Goal: Task Accomplishment & Management: Manage account settings

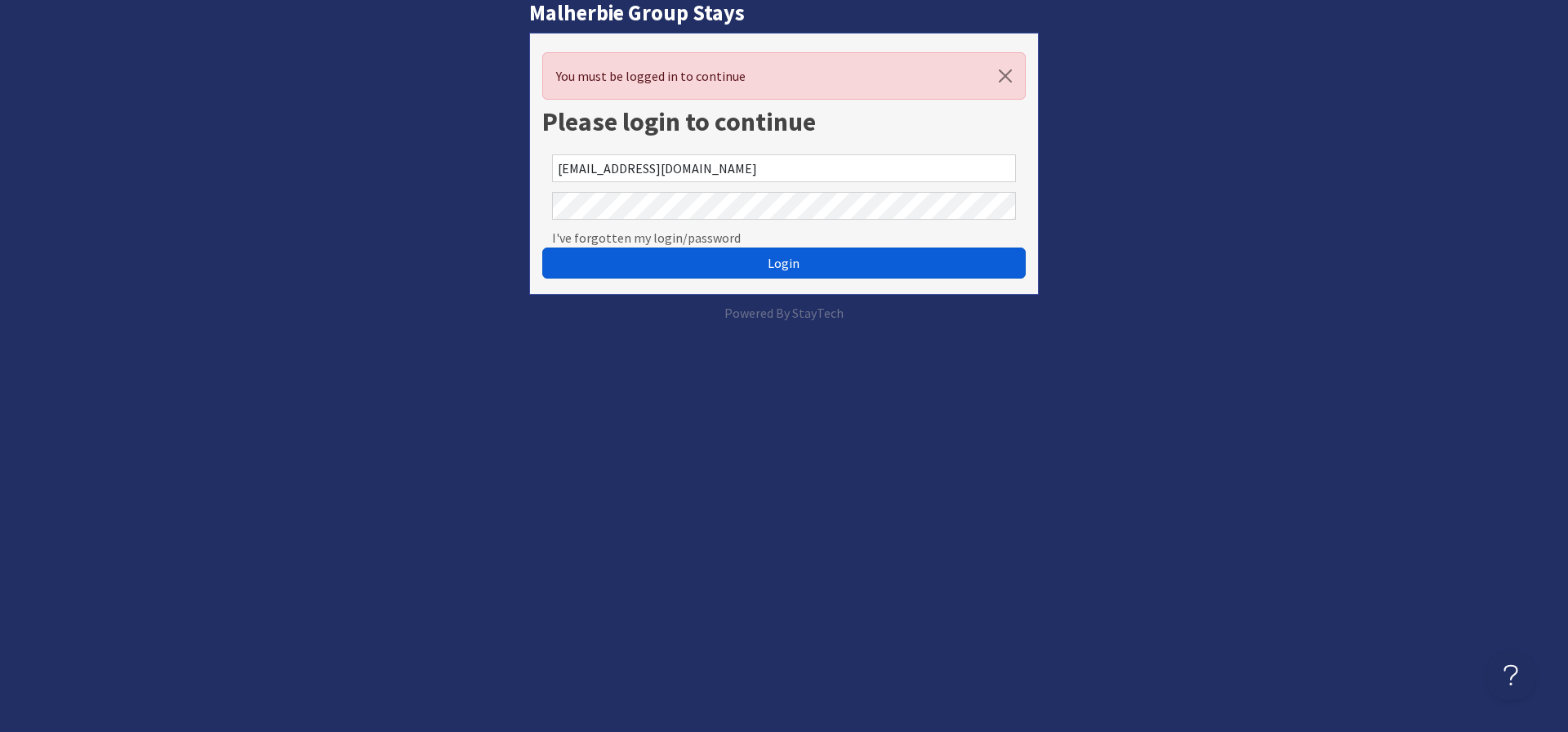
click at [780, 265] on span "Login" at bounding box center [783, 263] width 32 height 17
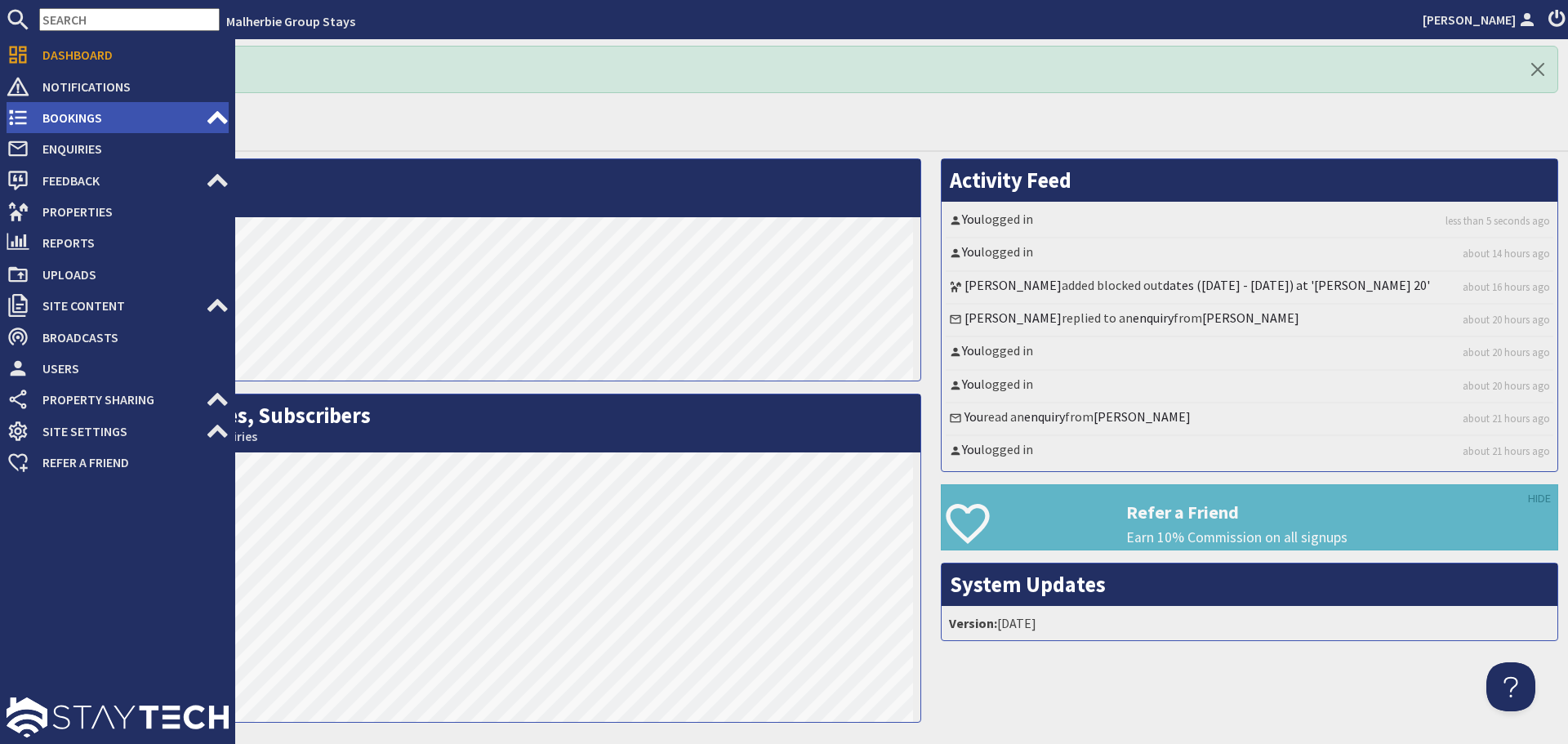
click at [59, 116] on span "Bookings" at bounding box center [118, 118] width 176 height 26
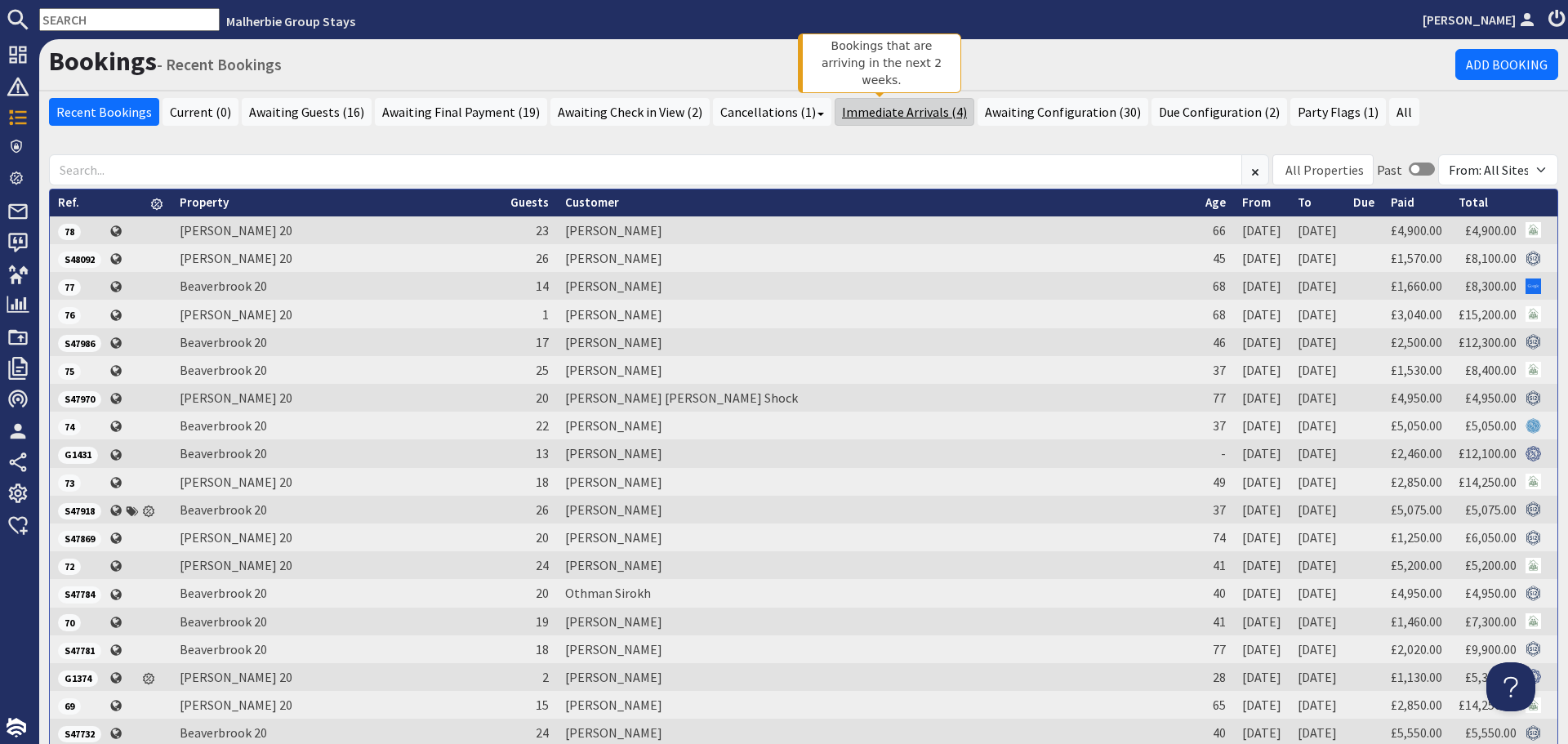
click at [860, 107] on link "Immediate Arrivals (4)" at bounding box center [904, 112] width 140 height 28
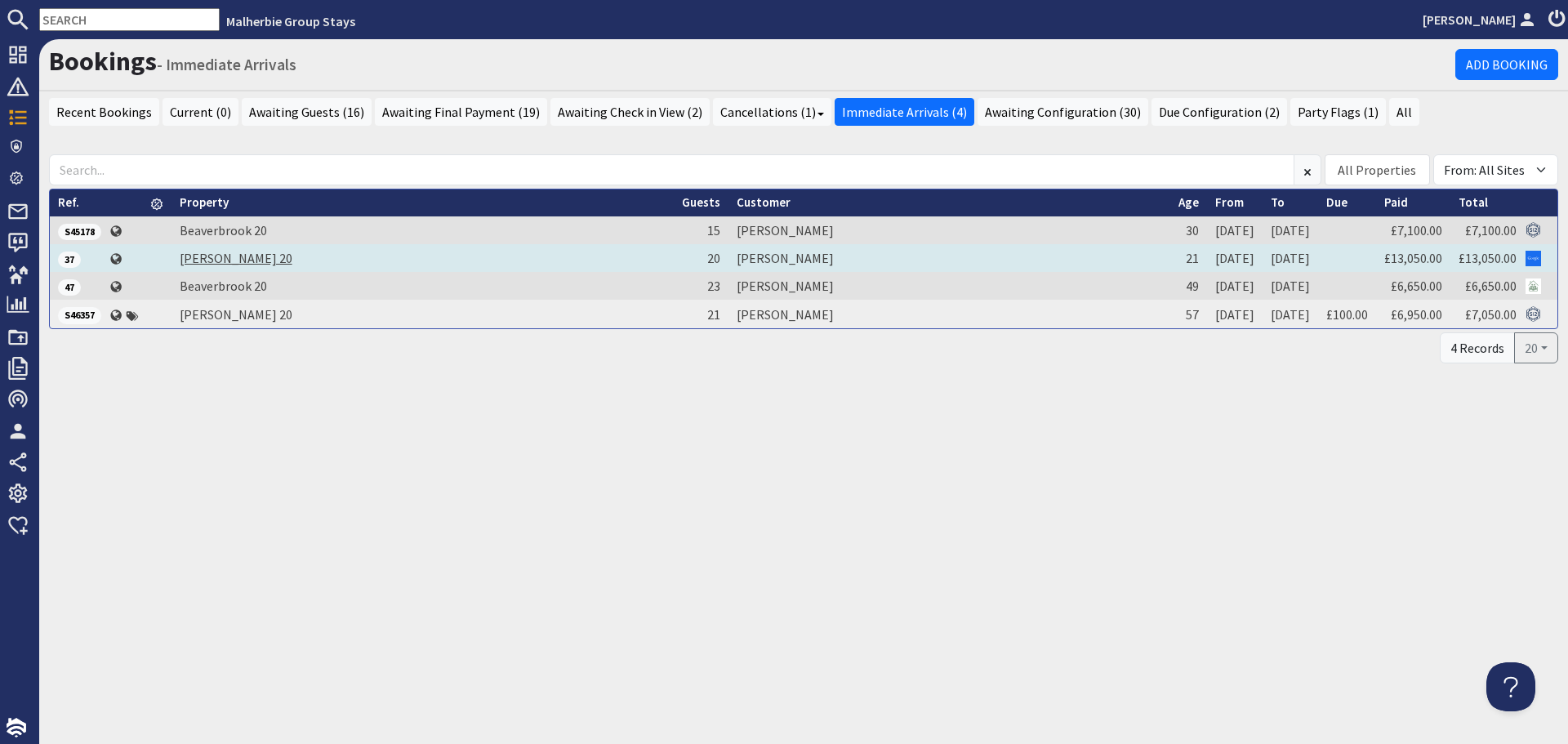
click at [196, 260] on link "[PERSON_NAME] 20" at bounding box center [235, 258] width 113 height 17
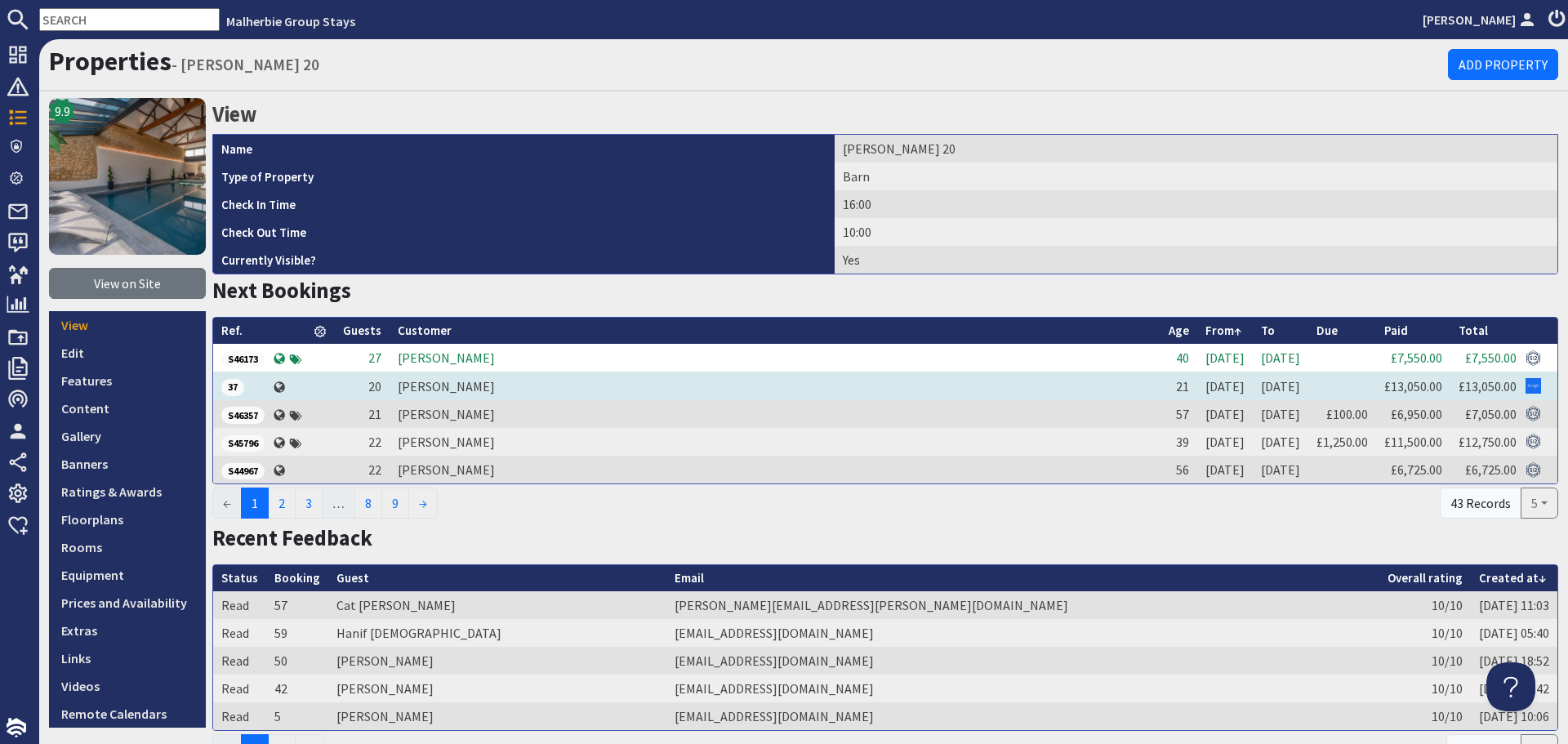
click at [234, 383] on span "37" at bounding box center [233, 387] width 23 height 17
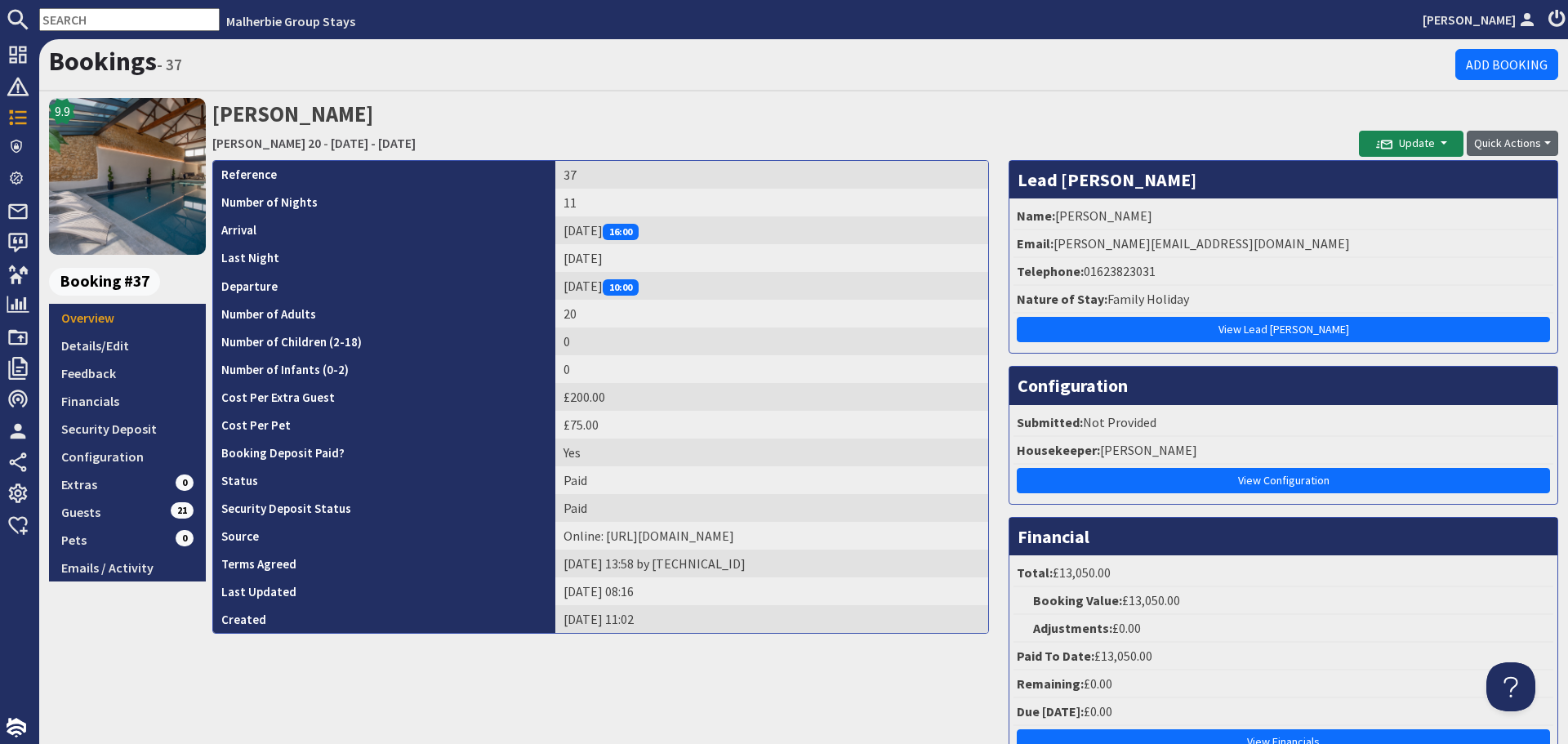
click at [1534, 144] on button "Quick Actions" at bounding box center [1513, 143] width 92 height 26
click at [1452, 231] on link "Print" at bounding box center [1481, 230] width 129 height 26
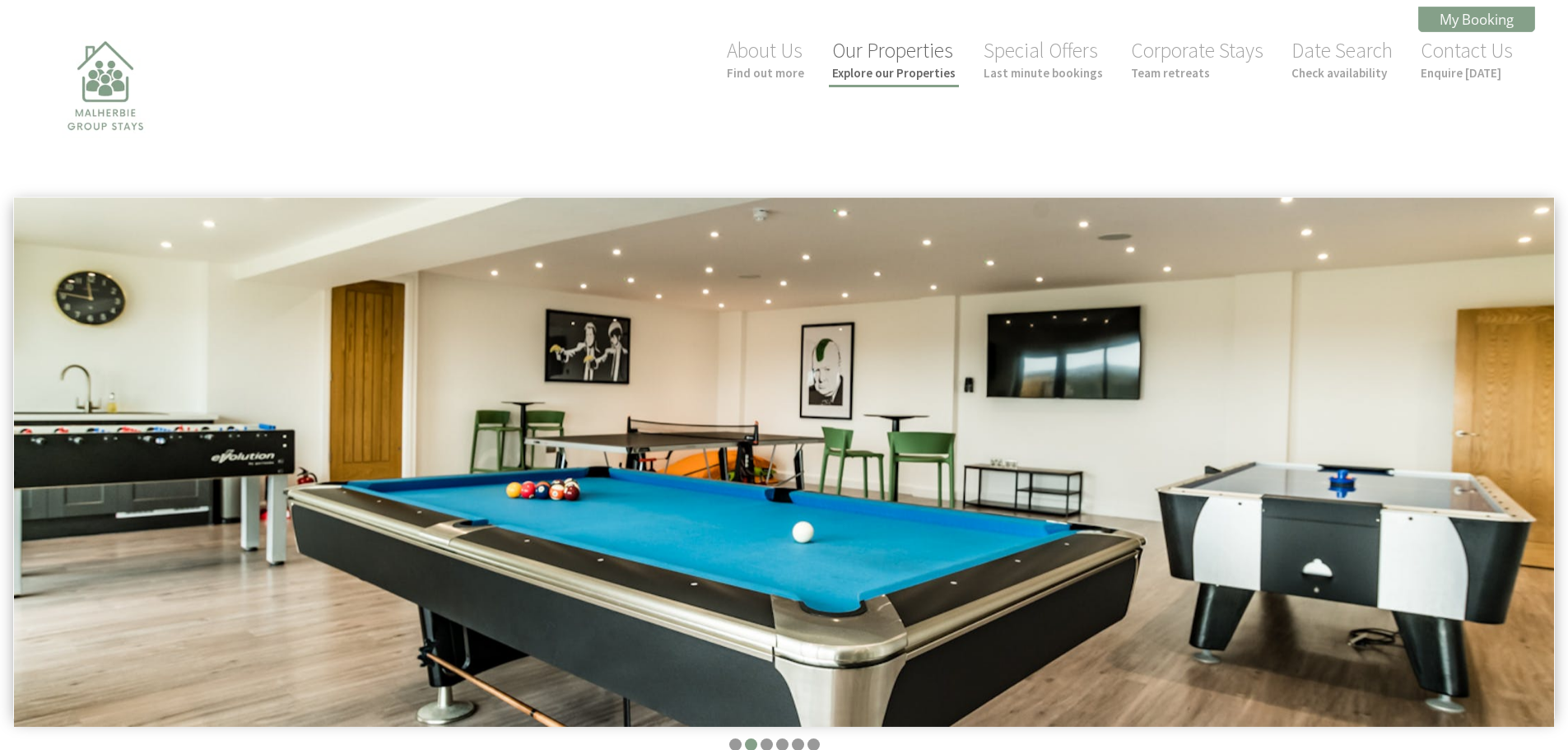
click at [888, 62] on link "Our Properties Explore our Properties" at bounding box center [893, 58] width 123 height 44
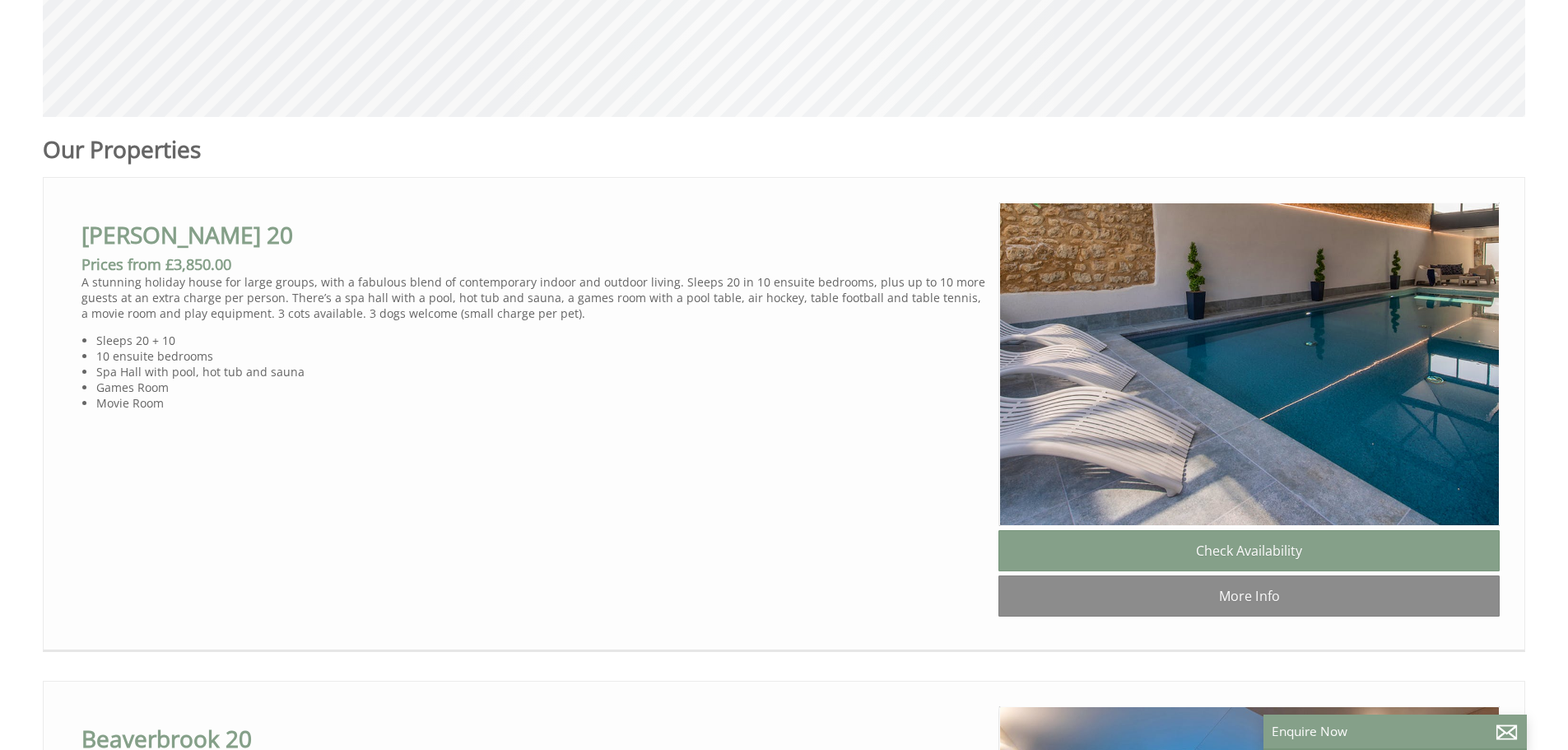
scroll to position [906, 0]
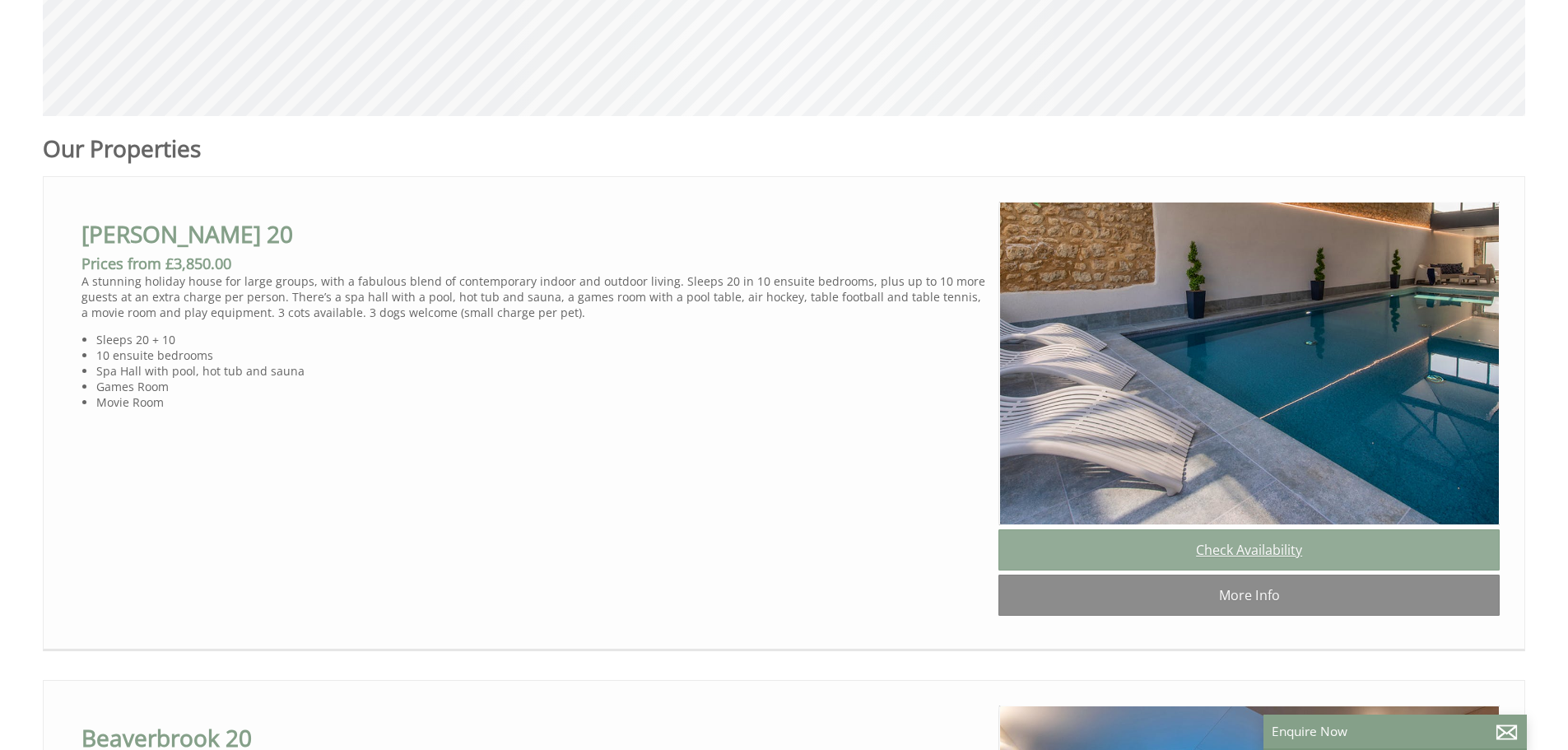
click at [1262, 557] on link "Check Availability" at bounding box center [1249, 550] width 501 height 41
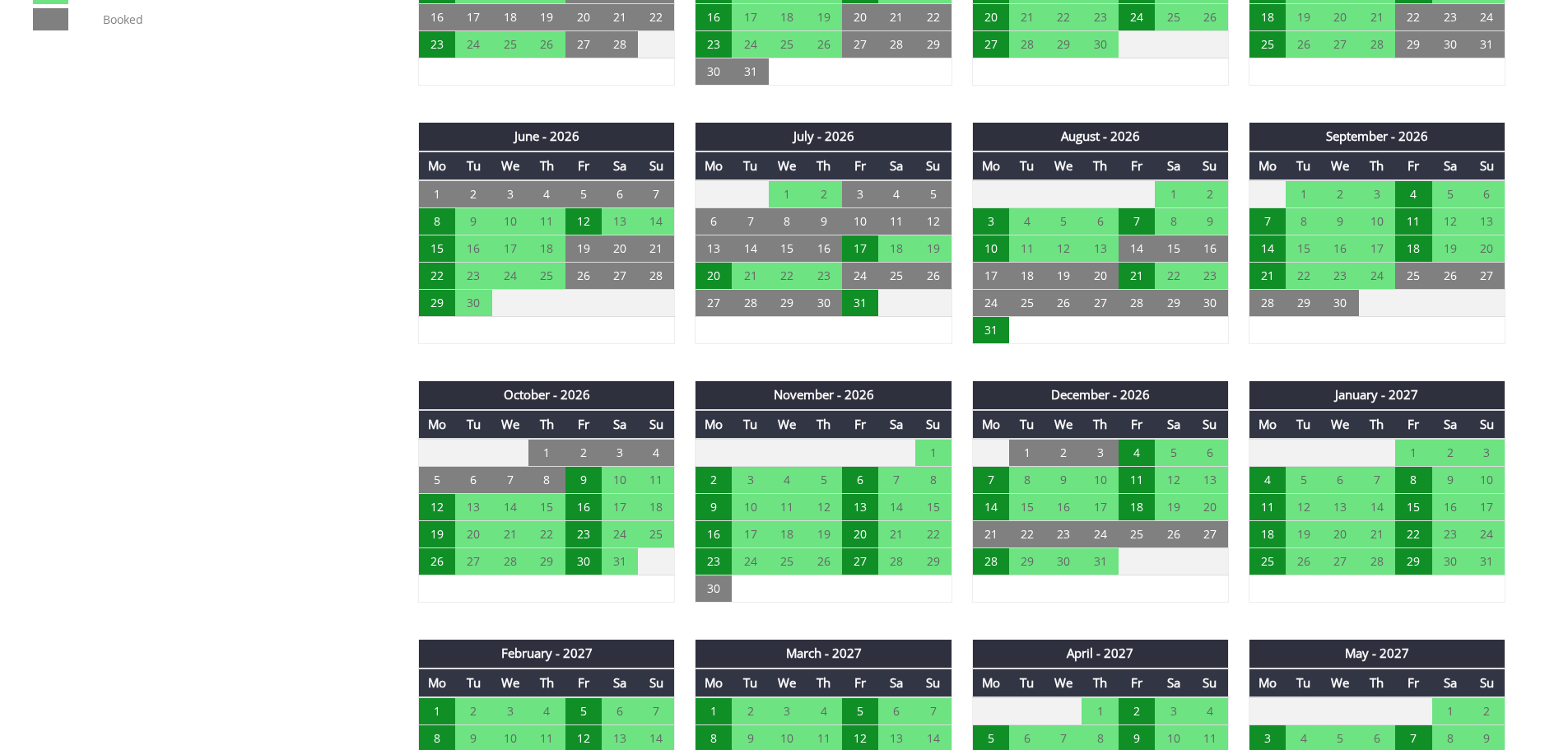
scroll to position [1317, 0]
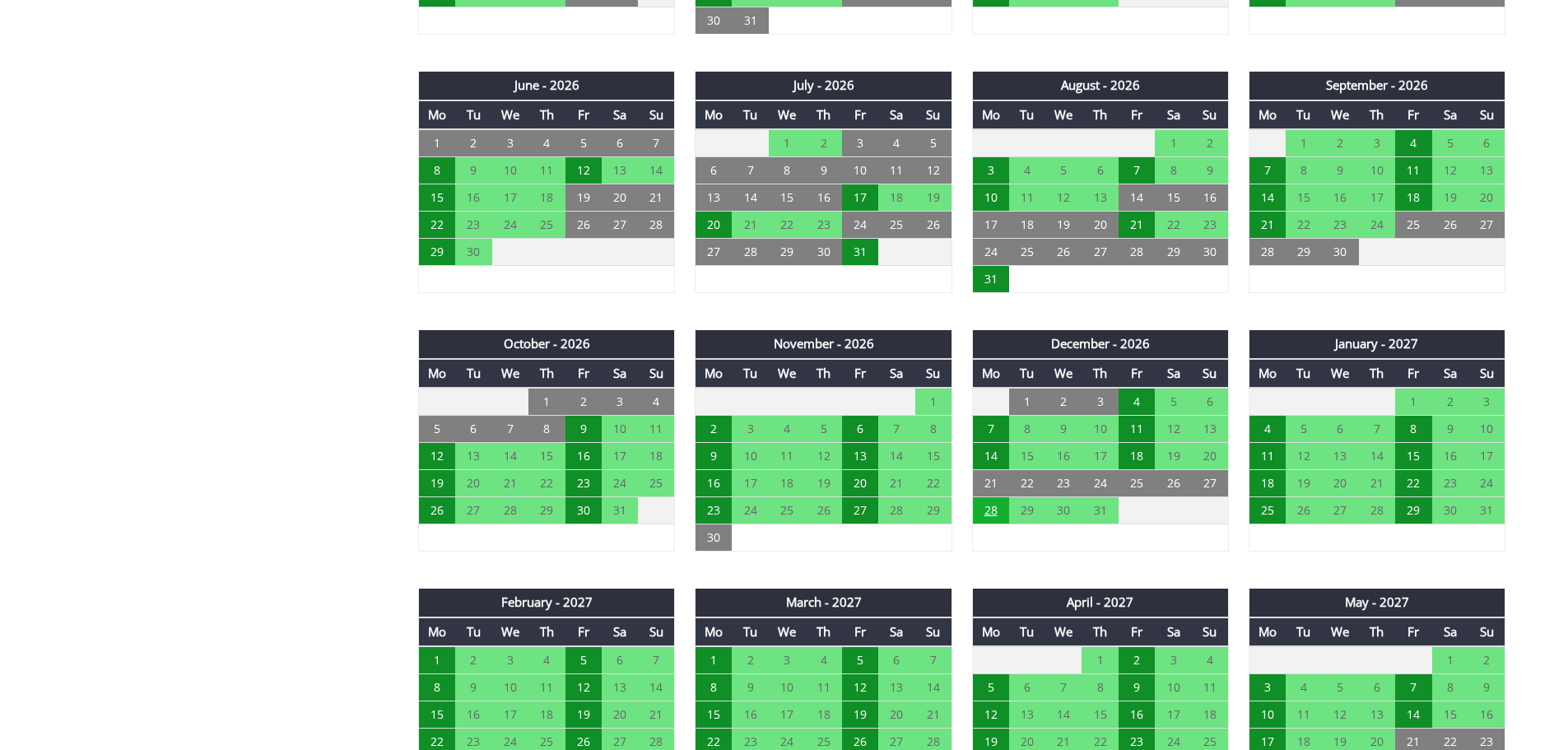
click at [993, 513] on td "28" at bounding box center [990, 511] width 36 height 27
